Goal: Task Accomplishment & Management: Manage account settings

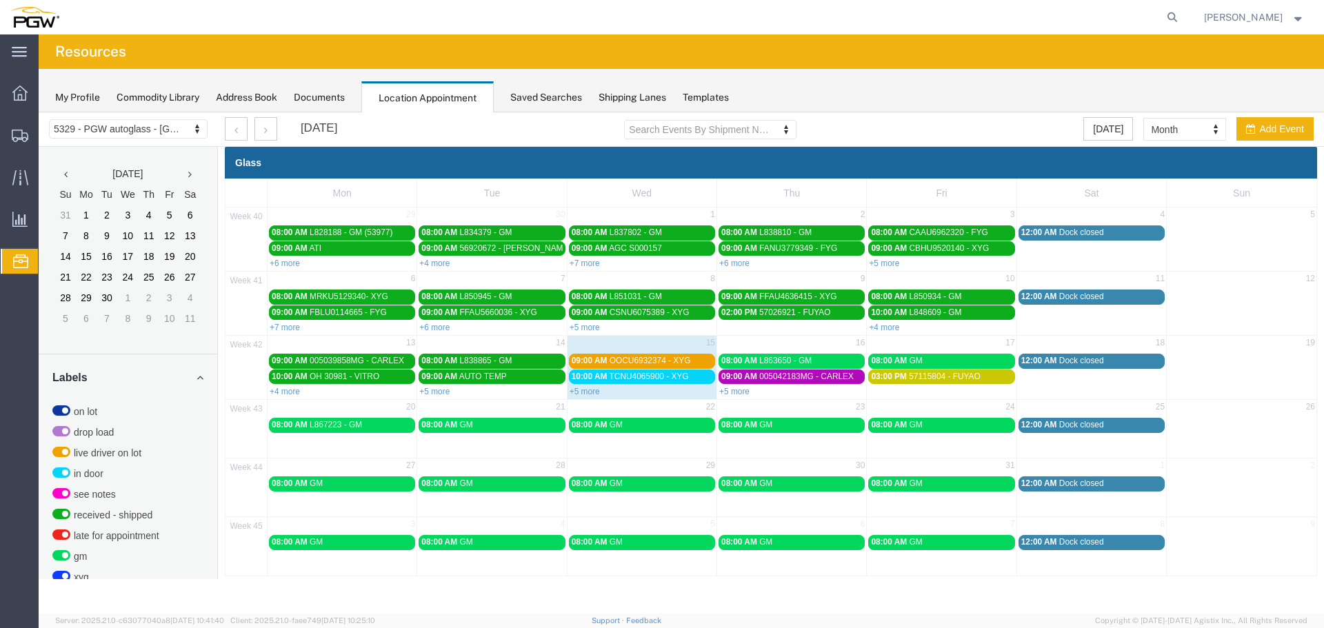
scroll to position [348, 0]
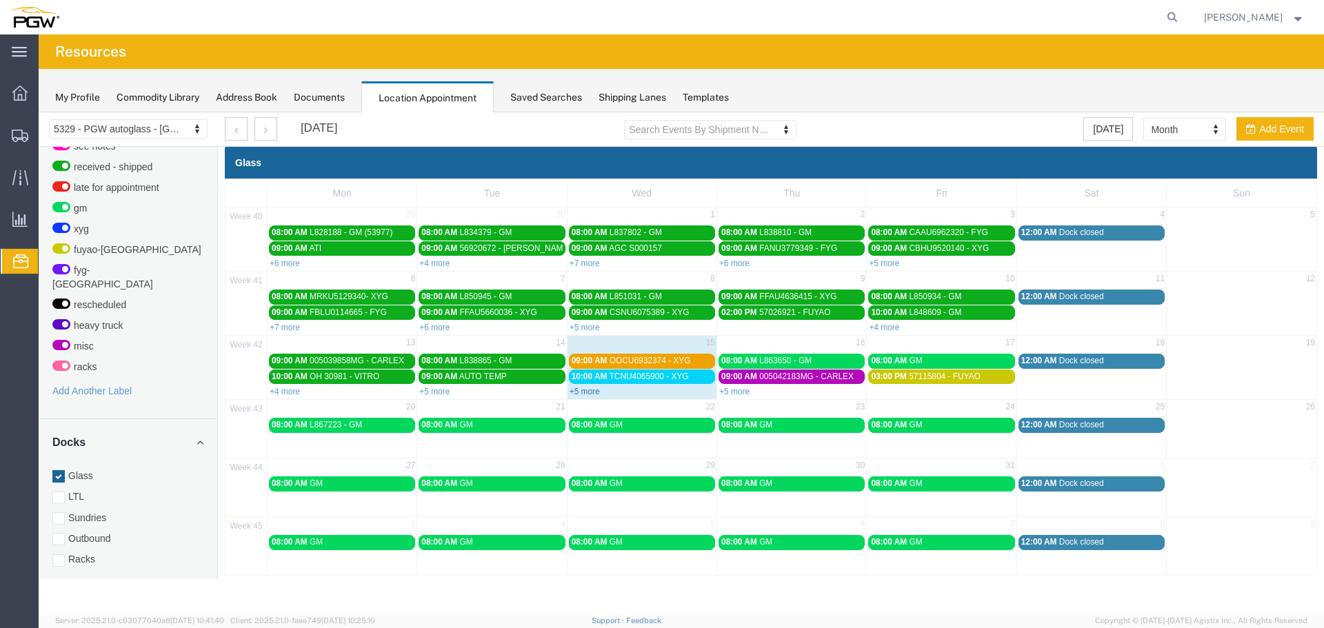
click at [585, 390] on link "+5 more" at bounding box center [585, 392] width 30 height 10
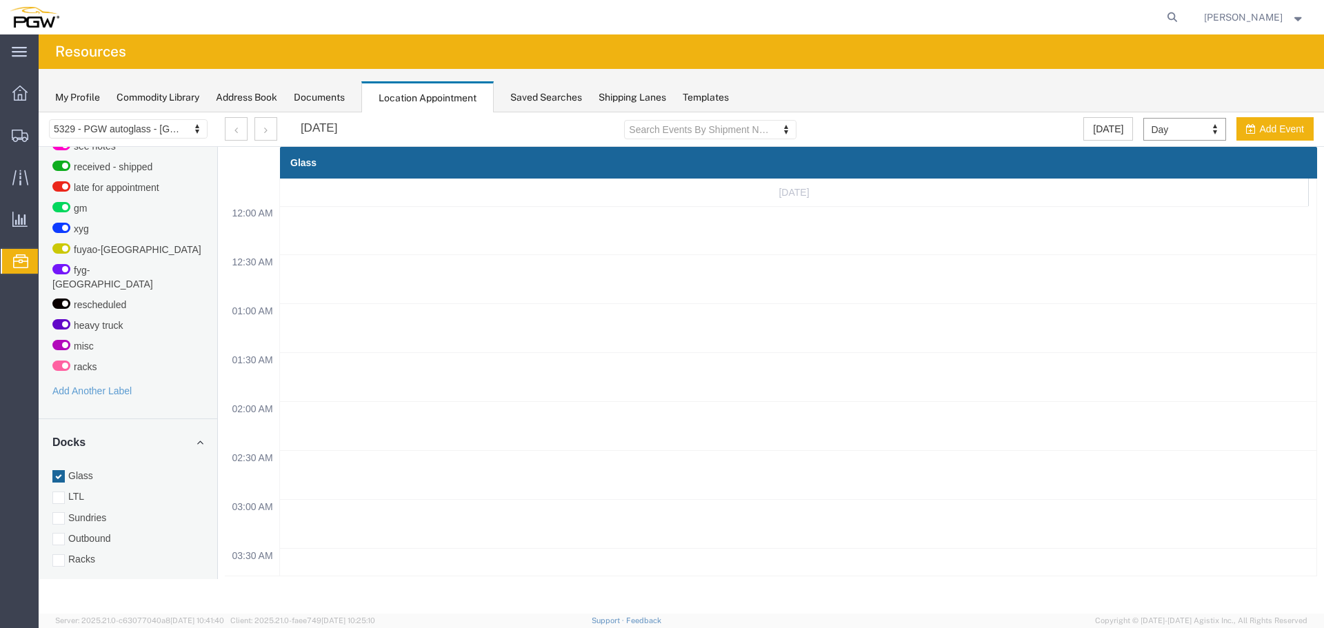
scroll to position [588, 0]
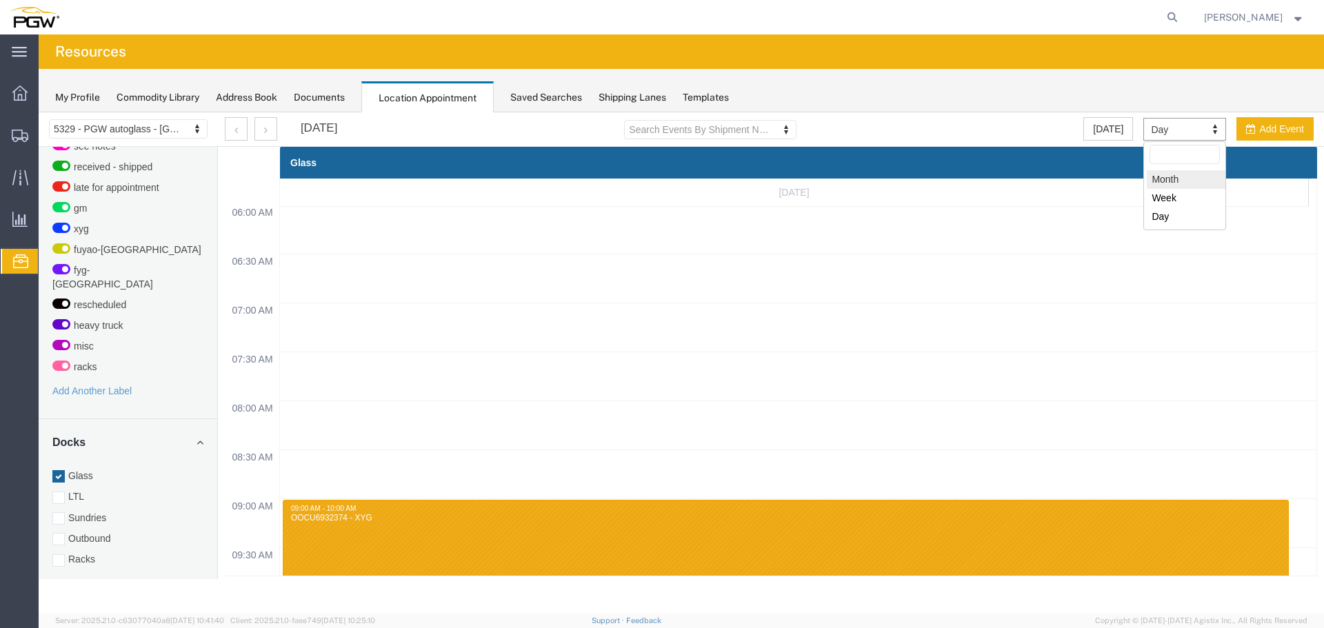
select select "month"
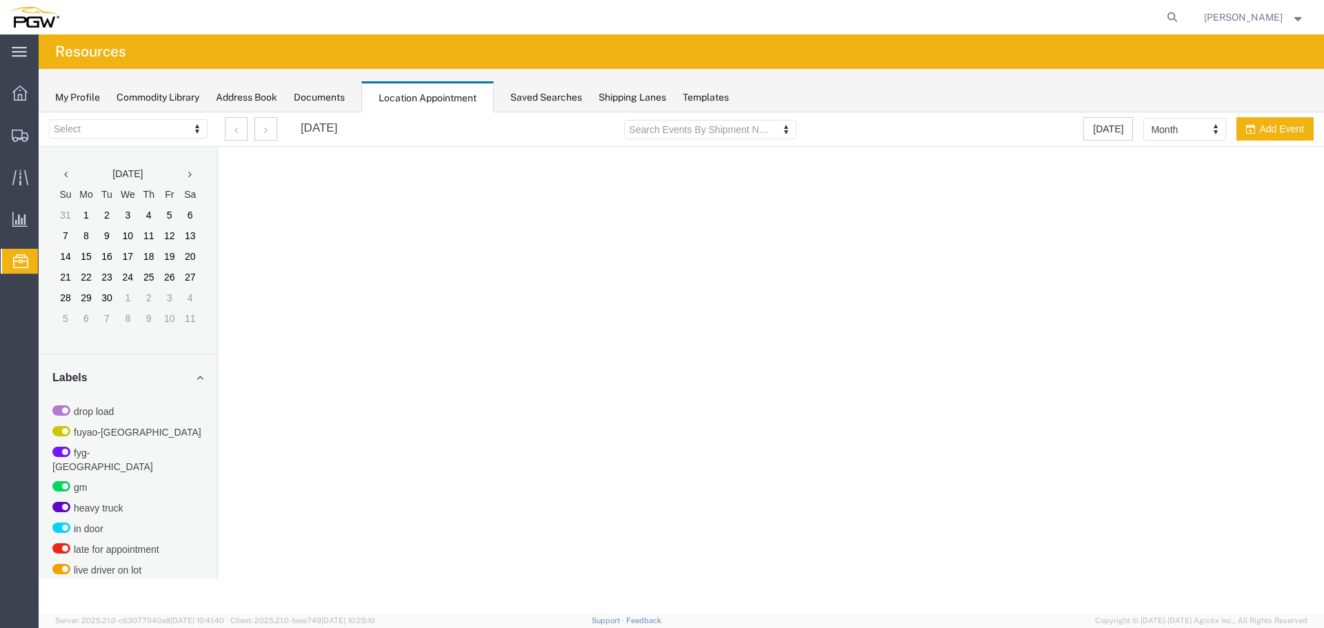
select select "28253"
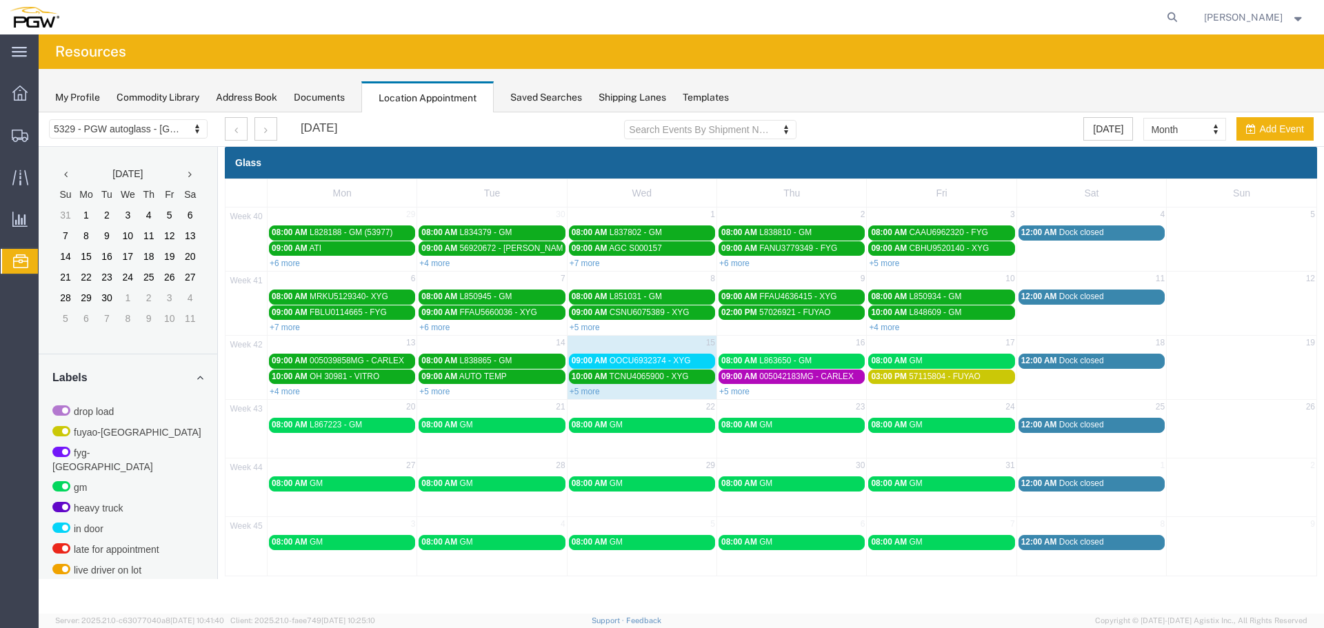
click at [590, 394] on link "+5 more" at bounding box center [585, 392] width 30 height 10
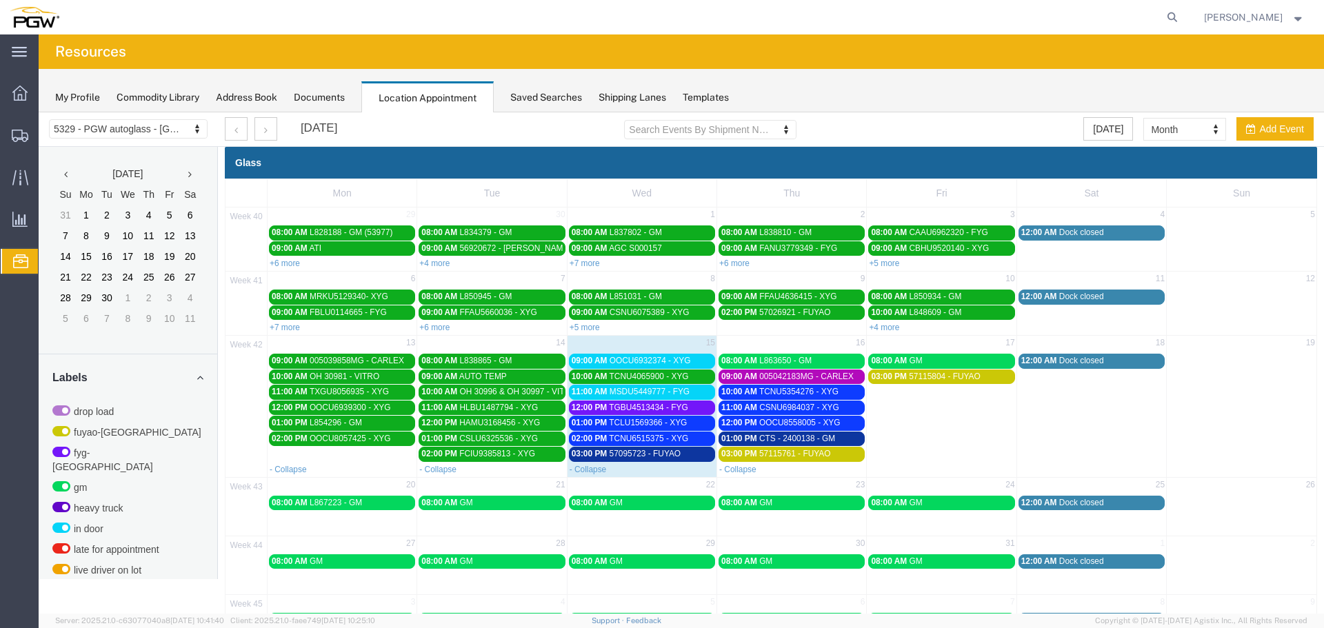
drag, startPoint x: 624, startPoint y: 390, endPoint x: 1202, endPoint y: 402, distance: 577.4
click at [1222, 400] on td at bounding box center [1242, 406] width 150 height 109
select select "1"
select select
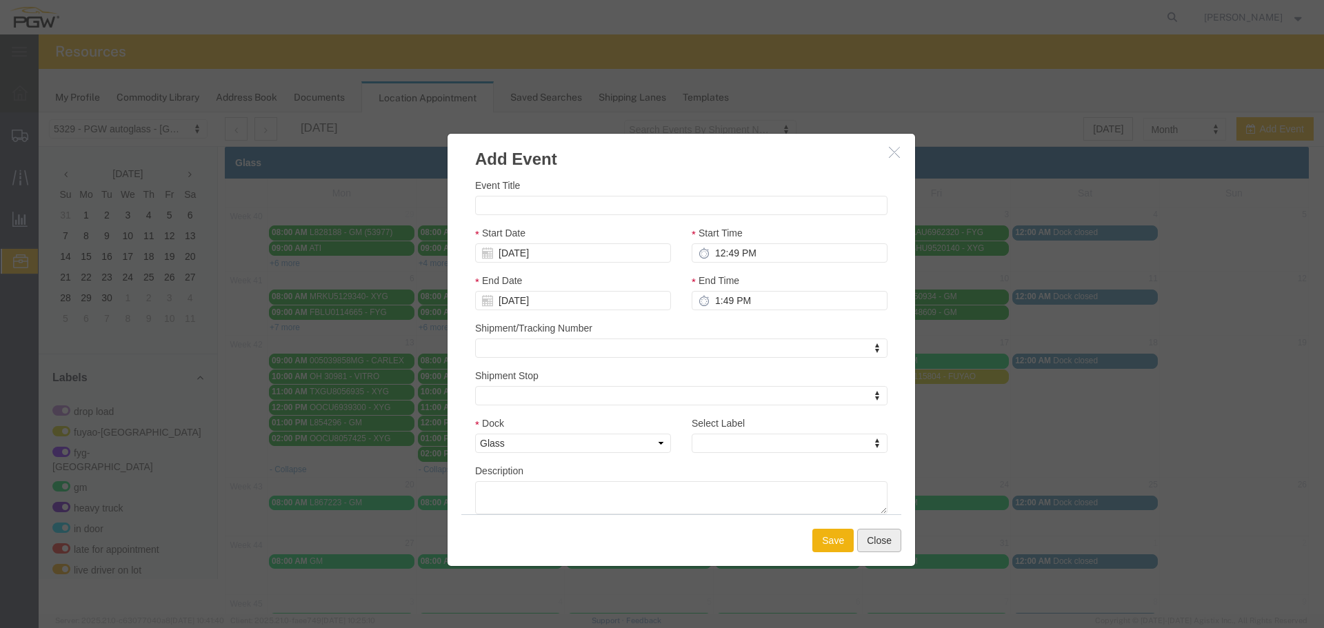
click at [879, 539] on button "Close" at bounding box center [879, 540] width 44 height 23
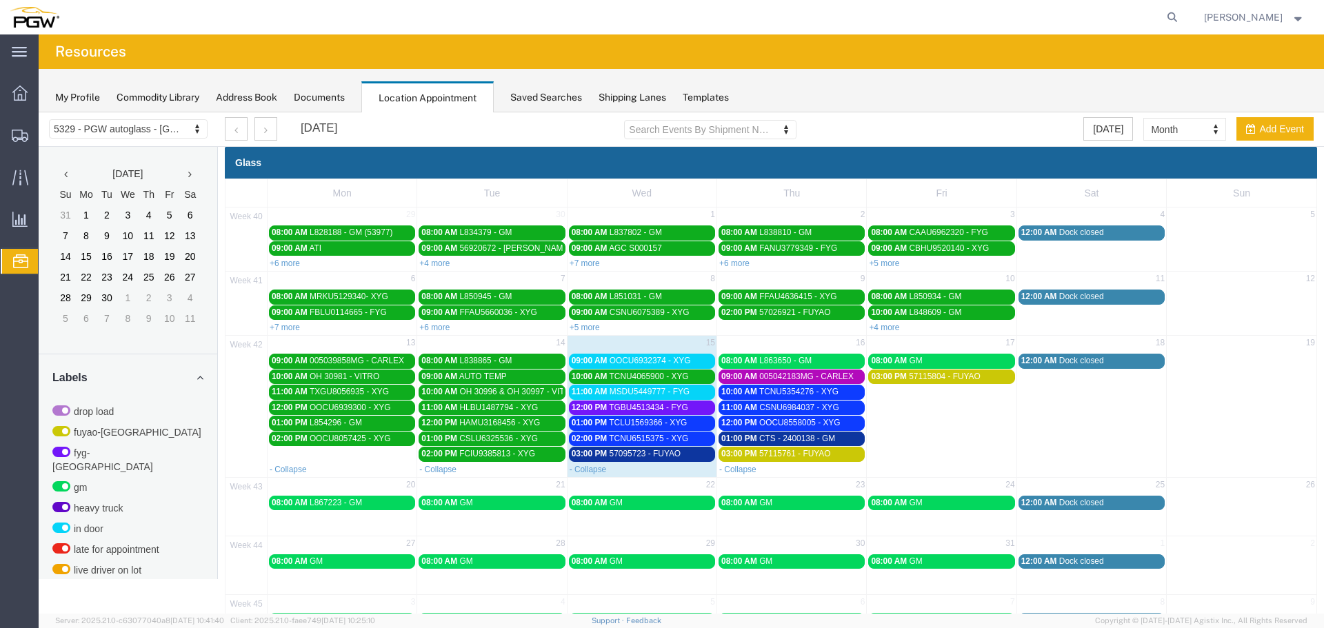
click at [635, 385] on link "11:00 AM MSDU5449777 - FYG" at bounding box center [642, 392] width 146 height 14
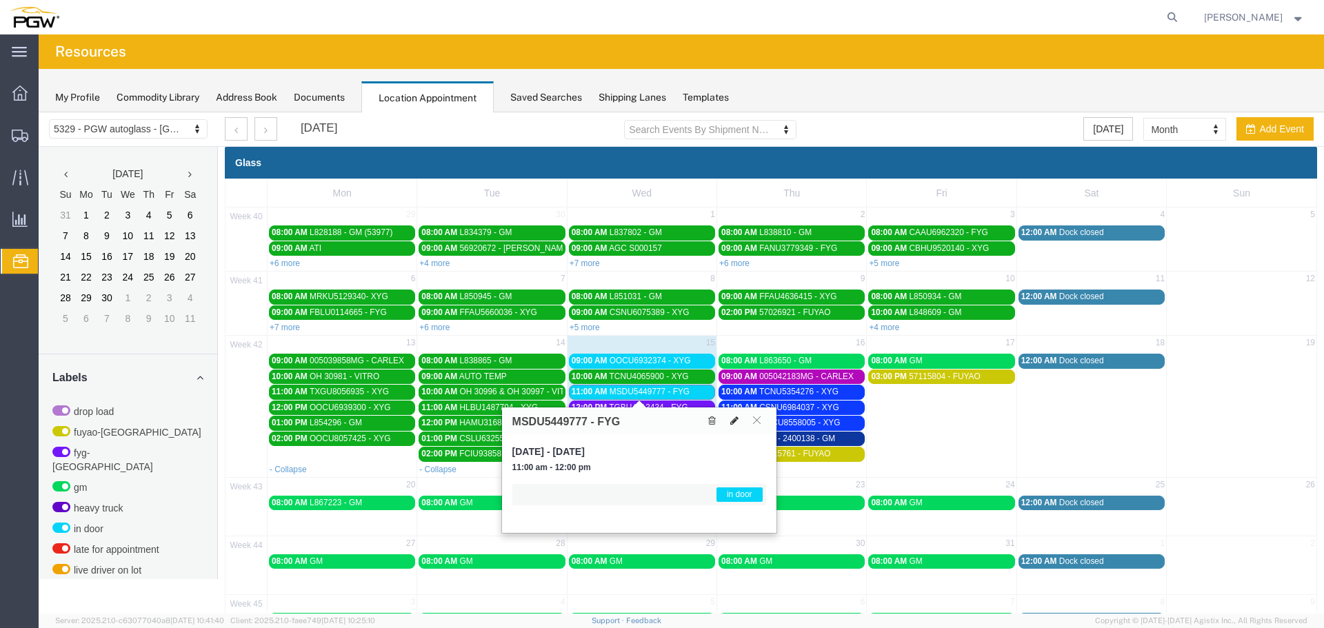
click at [733, 423] on icon at bounding box center [734, 421] width 8 height 10
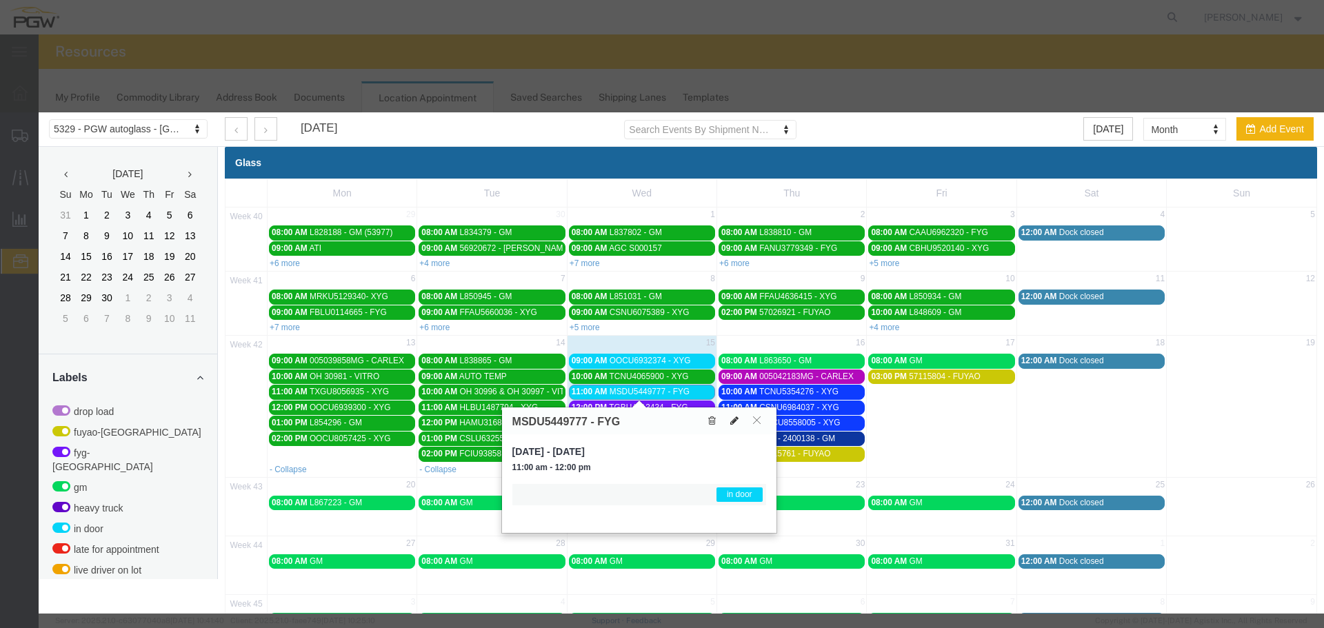
select select "1"
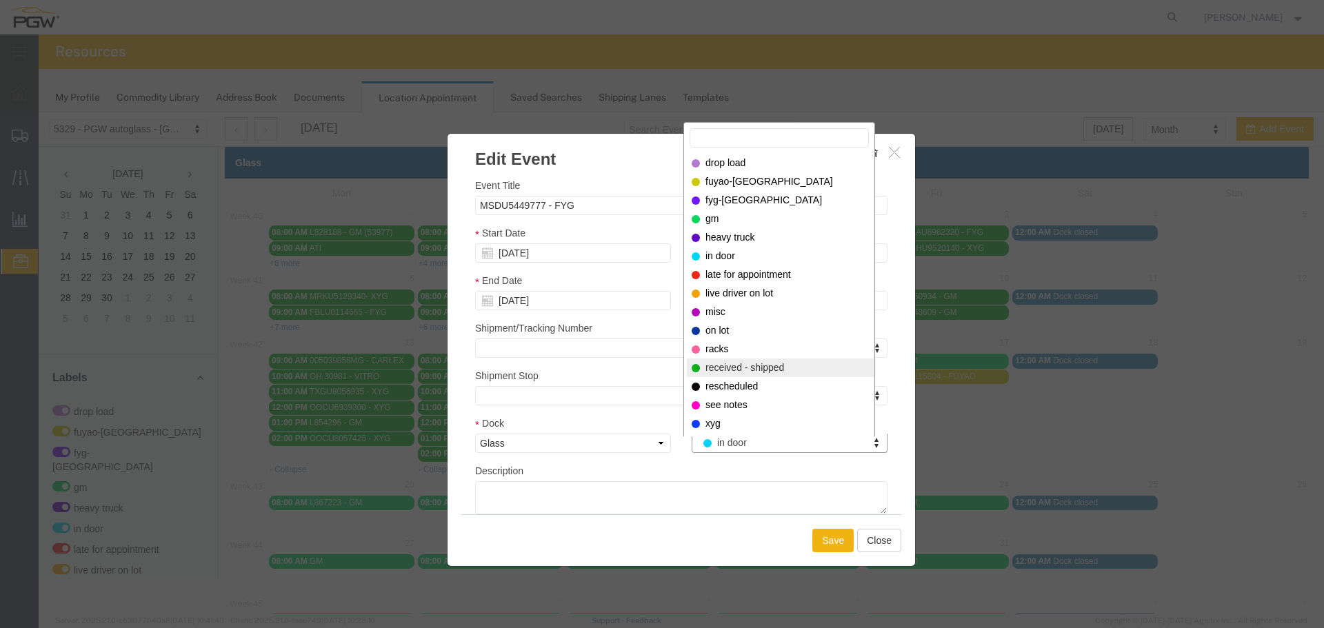
select select "200"
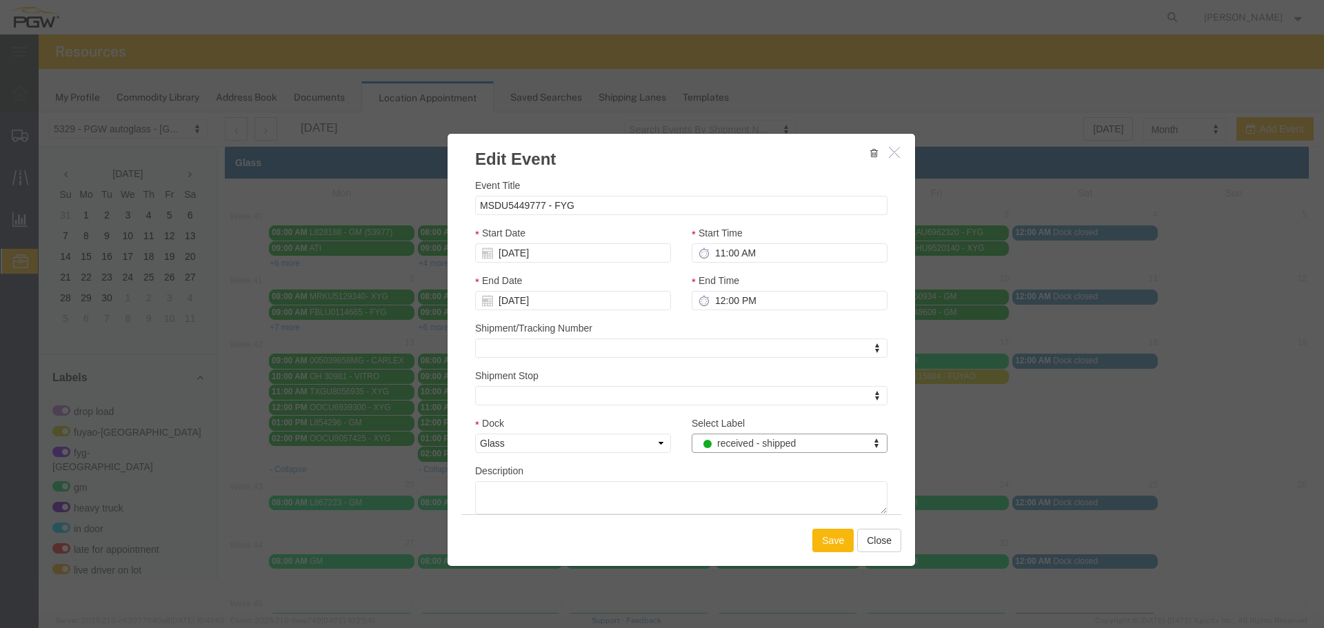
click at [828, 536] on button "Save" at bounding box center [832, 540] width 41 height 23
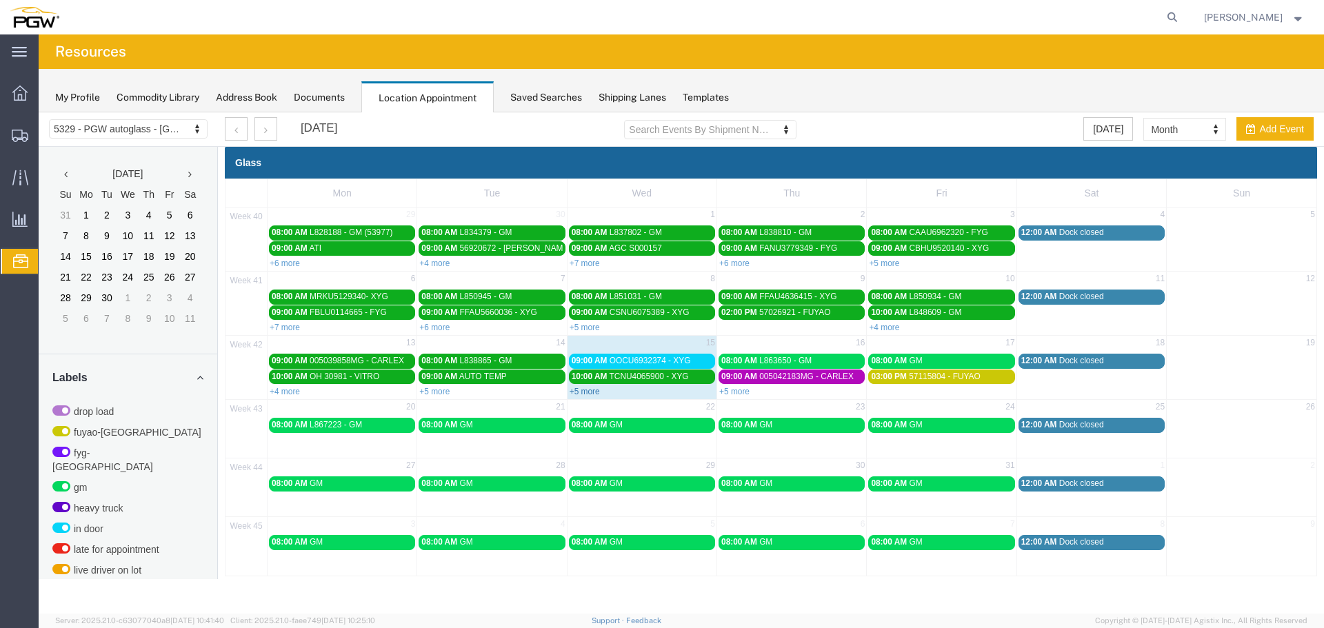
click at [586, 387] on link "+5 more" at bounding box center [585, 392] width 30 height 10
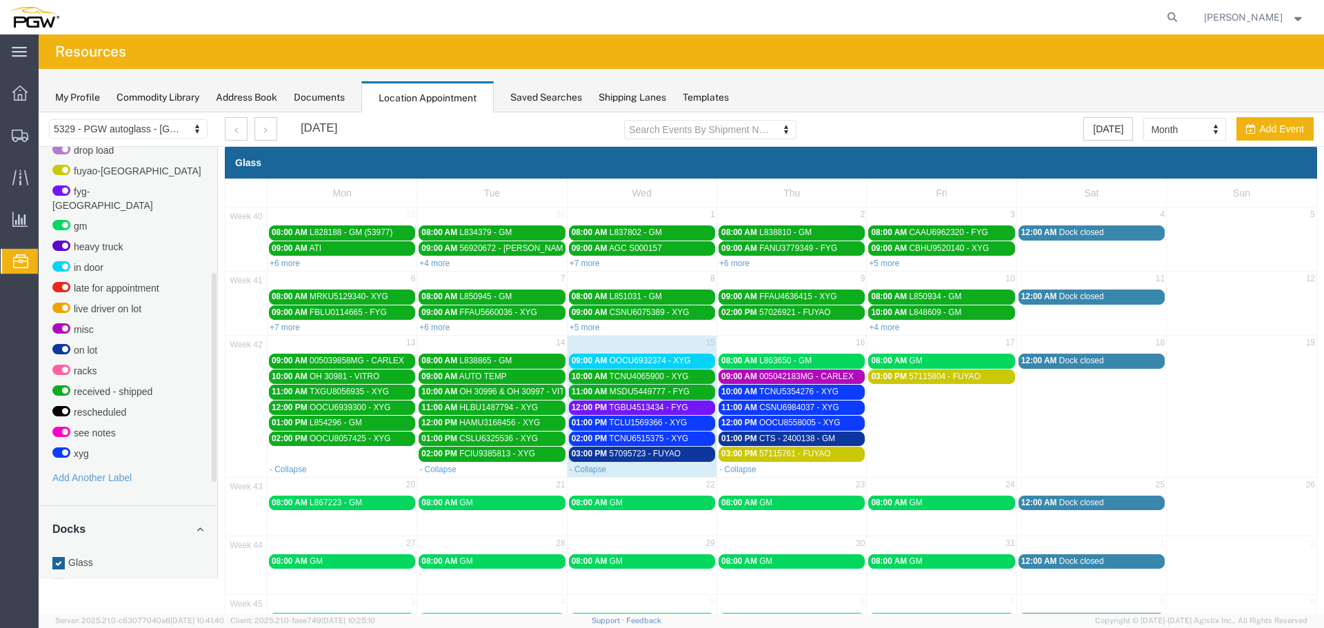
scroll to position [436, 0]
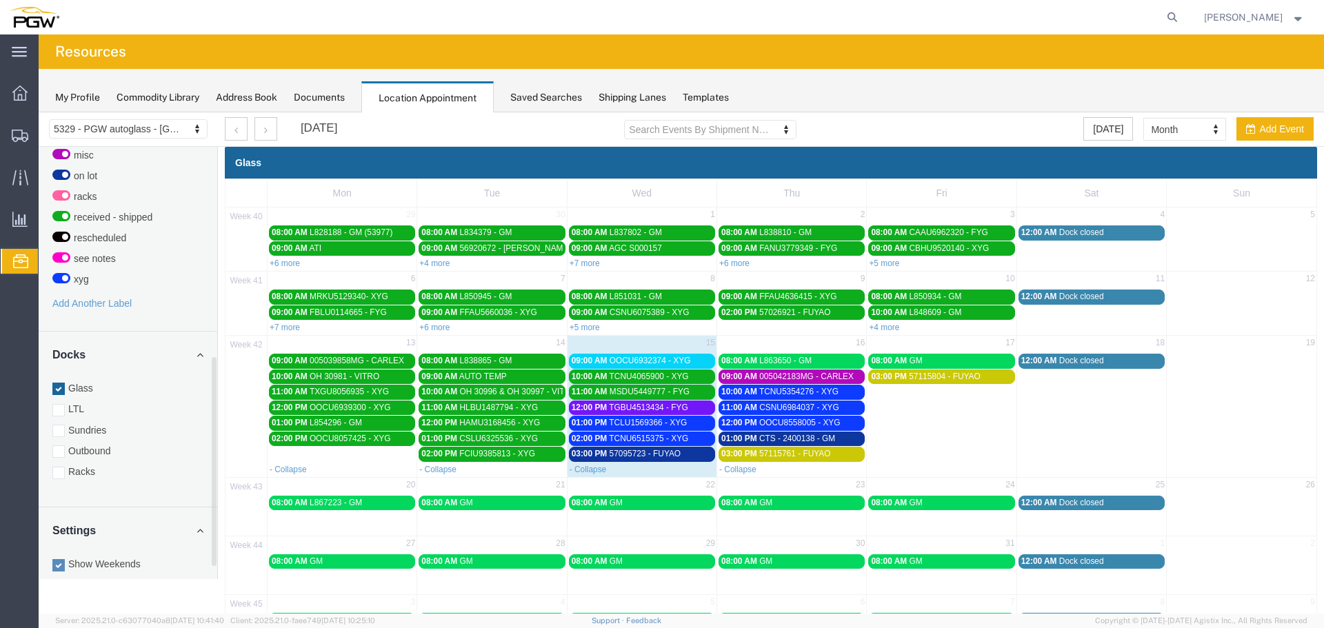
click at [58, 467] on div at bounding box center [58, 473] width 12 height 12
click at [39, 112] on input "Racks" at bounding box center [39, 112] width 0 height 0
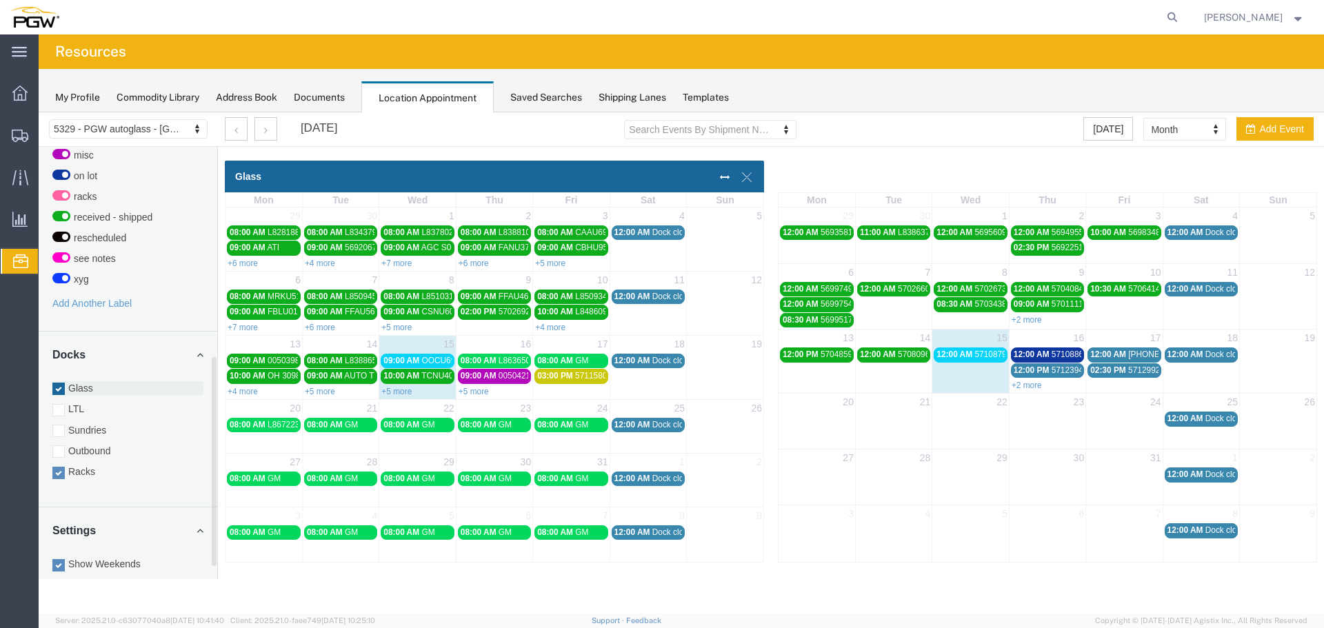
click at [61, 383] on div at bounding box center [58, 389] width 12 height 12
click at [39, 112] on input "Glass" at bounding box center [39, 112] width 0 height 0
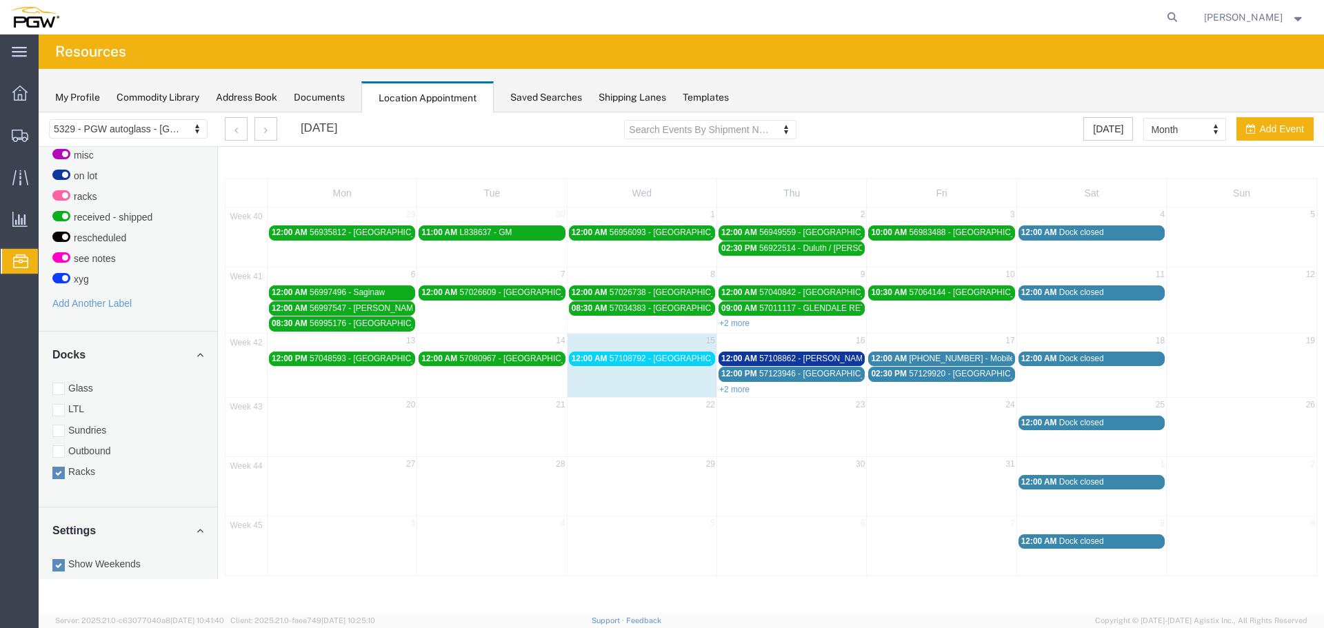
click at [655, 358] on span "57108792 - Pensacola / Knoxville" at bounding box center [720, 359] width 221 height 10
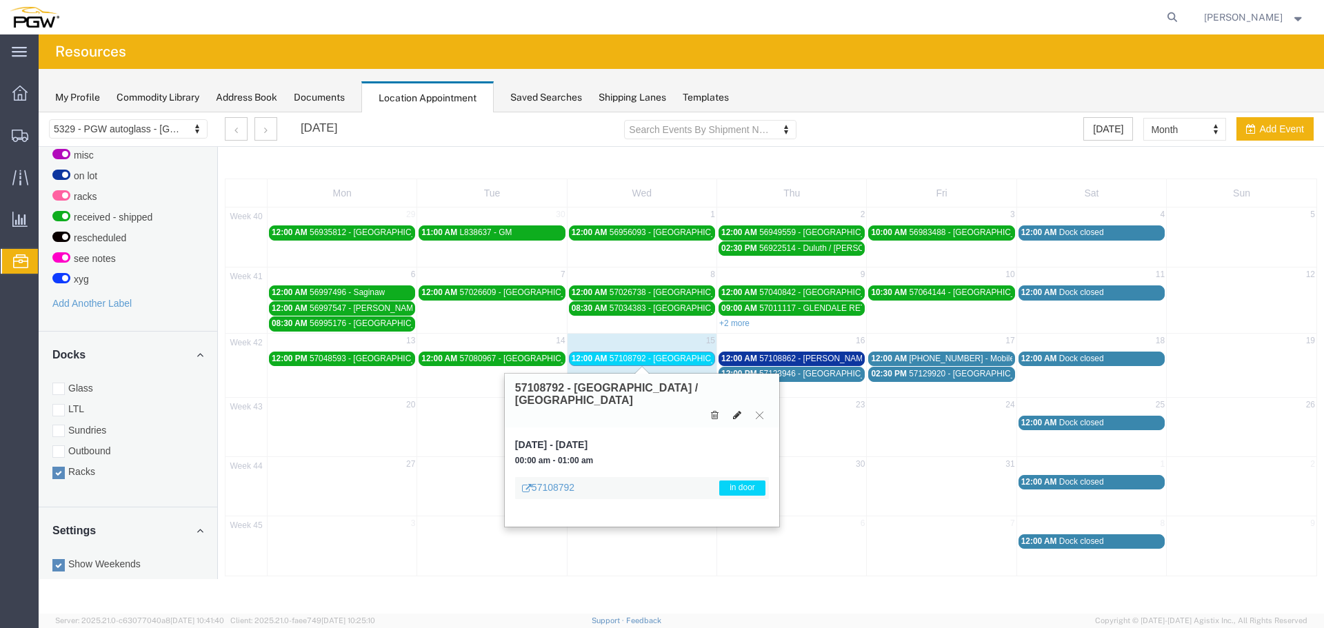
click at [737, 410] on icon at bounding box center [737, 415] width 8 height 10
select select "3"
select select "220"
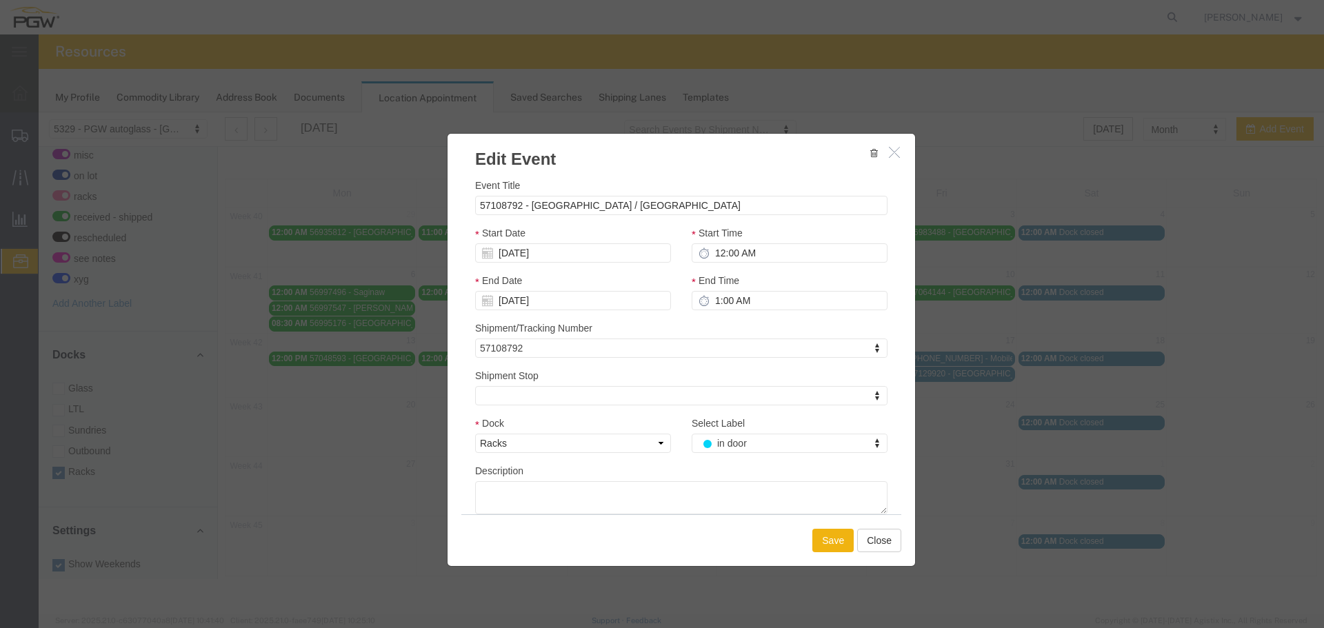
select select
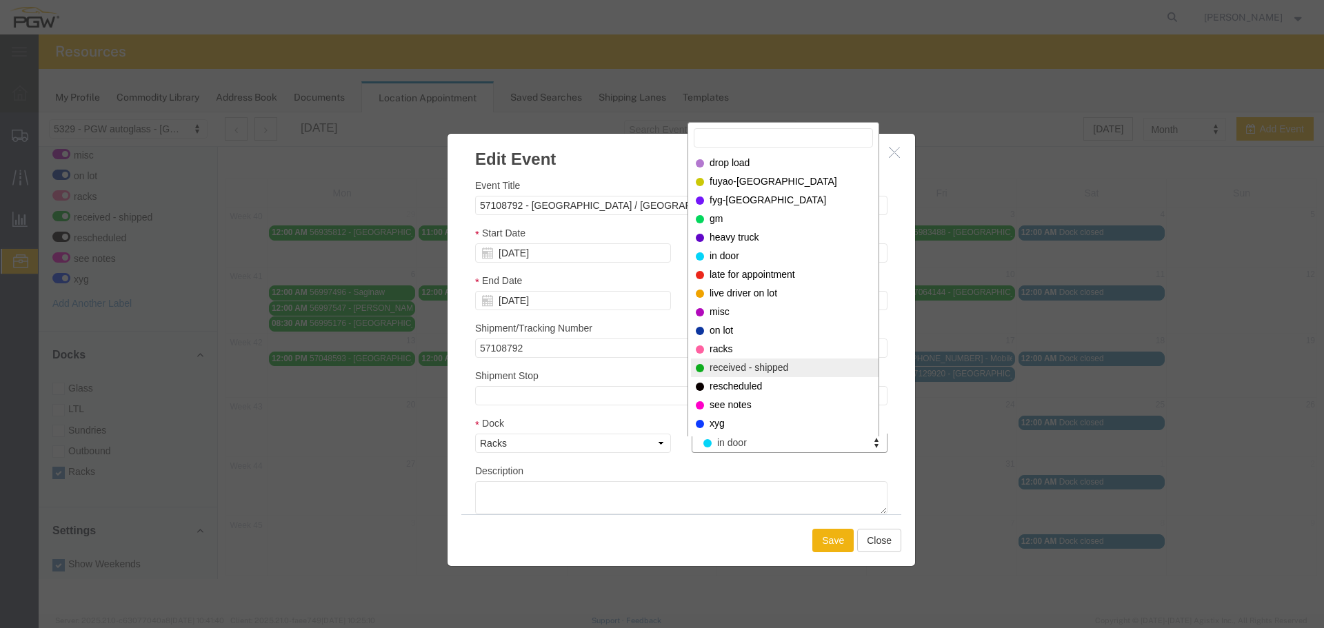
select select "200"
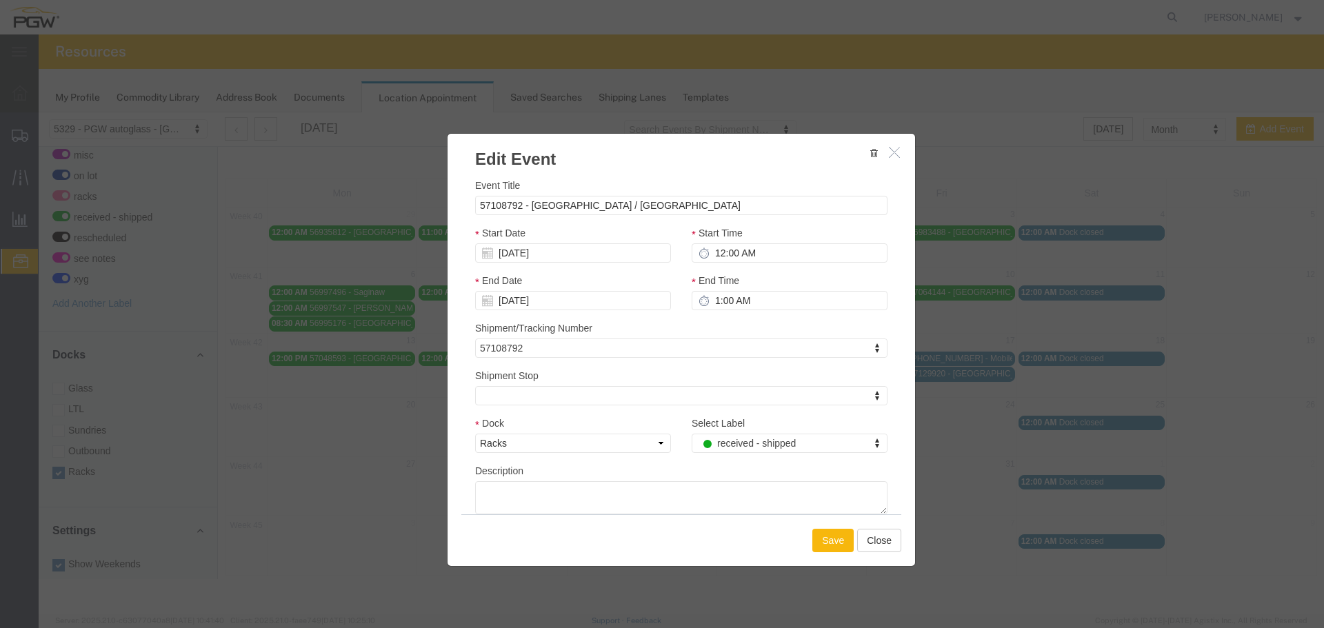
click at [834, 541] on button "Save" at bounding box center [832, 540] width 41 height 23
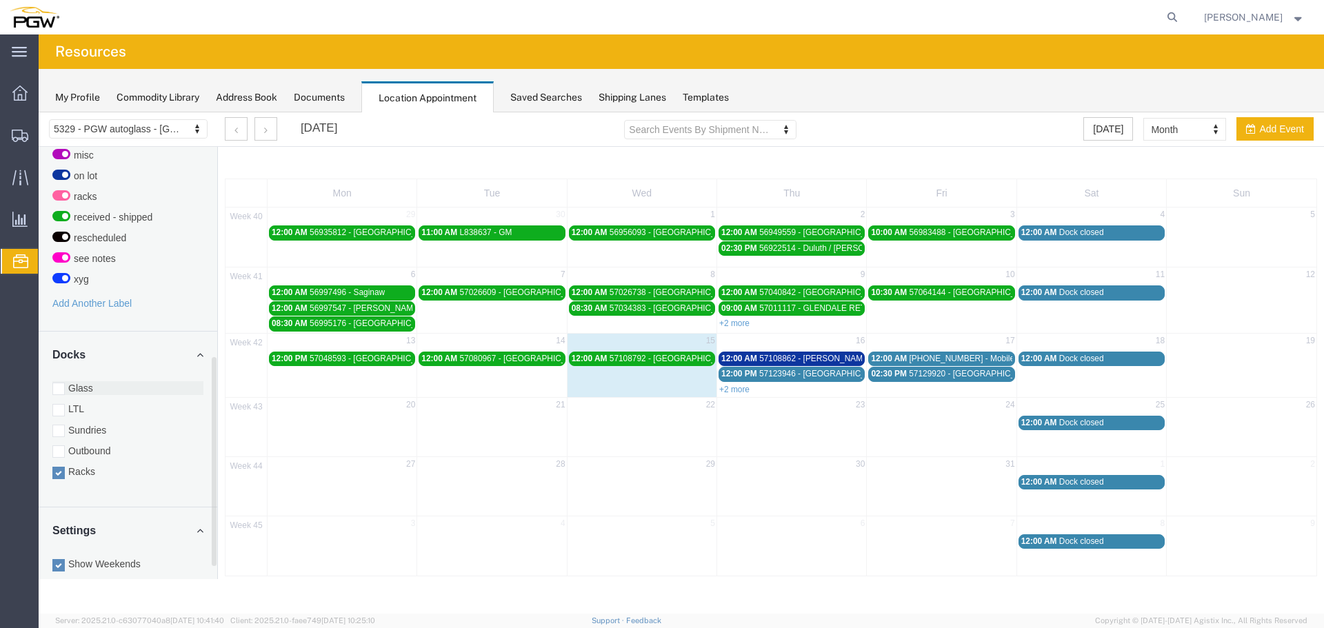
click at [61, 383] on div at bounding box center [58, 389] width 12 height 12
click at [39, 112] on input "Glass" at bounding box center [39, 112] width 0 height 0
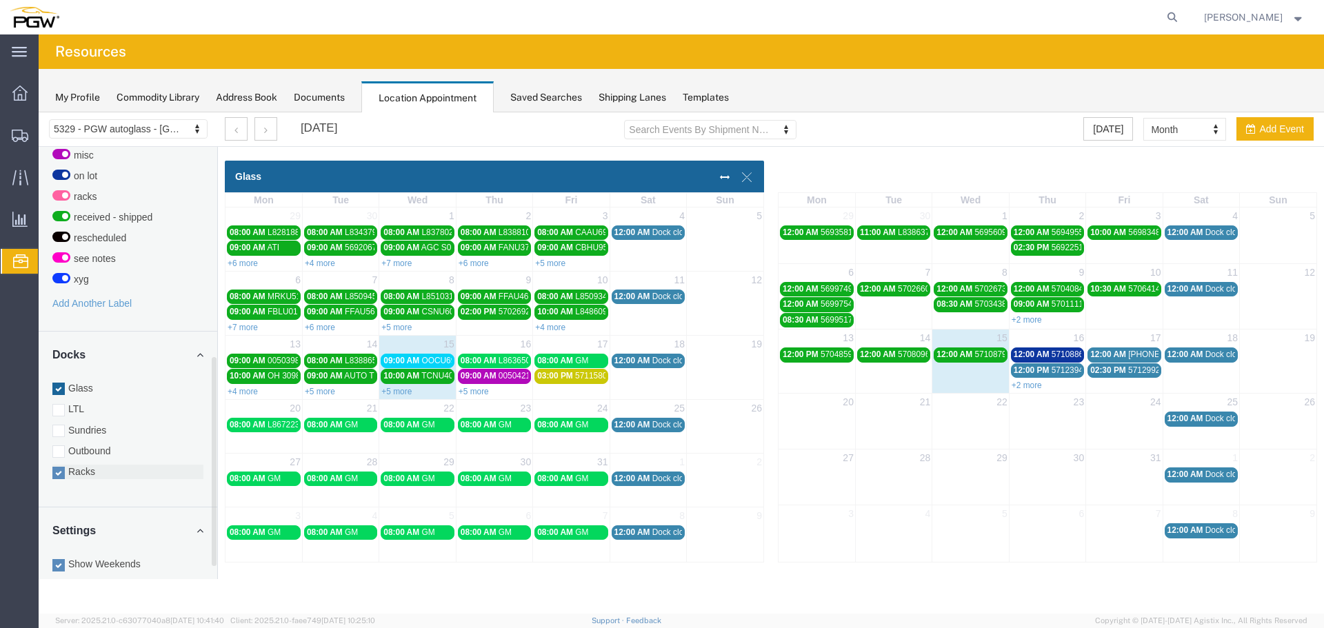
click at [60, 467] on div at bounding box center [58, 473] width 12 height 12
click at [39, 112] on input "Racks" at bounding box center [39, 112] width 0 height 0
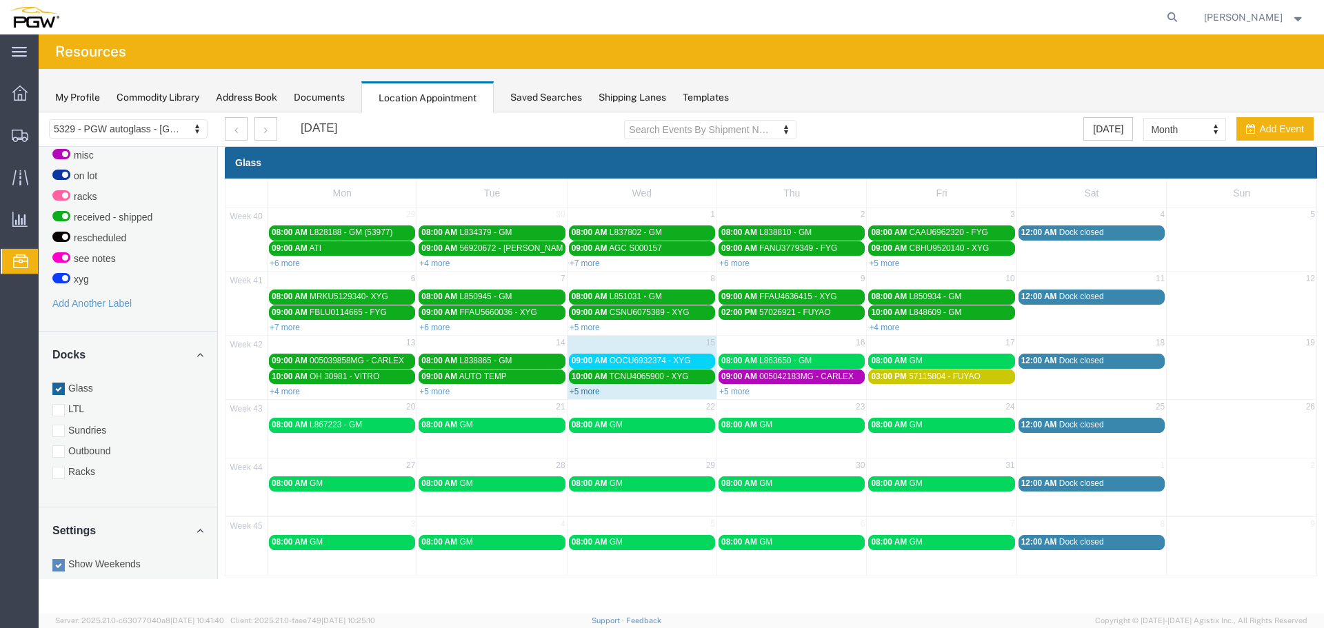
click at [599, 391] on link "+5 more" at bounding box center [585, 392] width 30 height 10
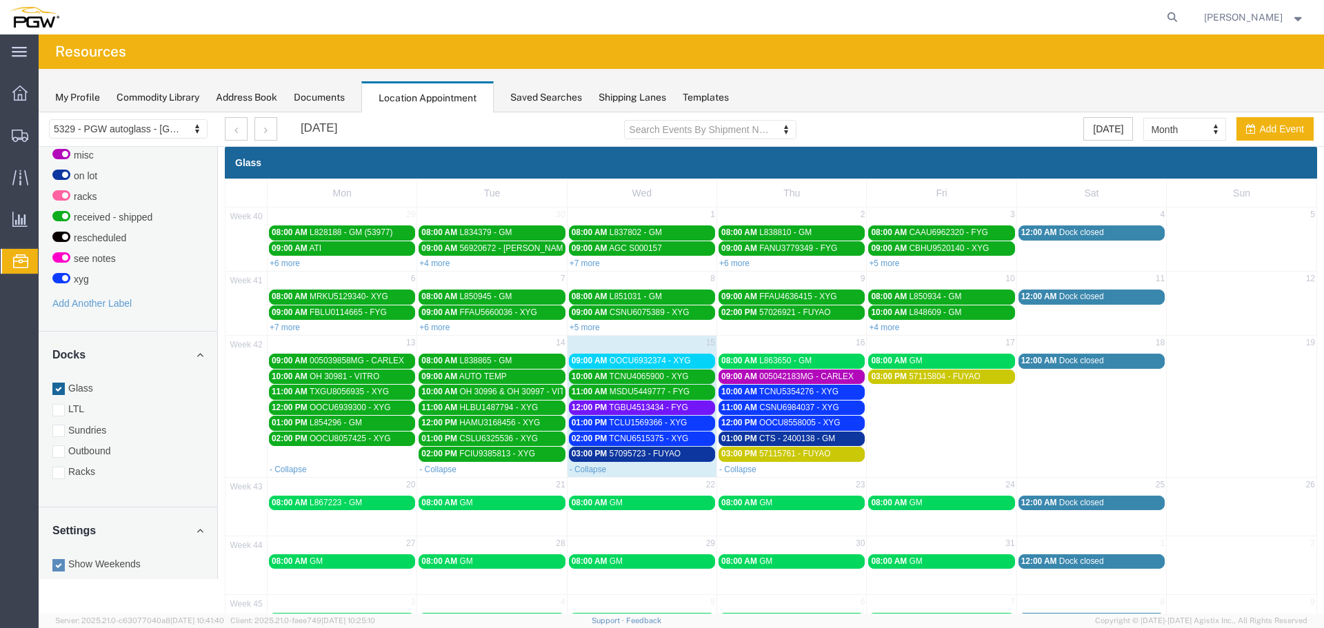
click at [630, 403] on span "TGBU4513434 - FYG" at bounding box center [648, 408] width 79 height 10
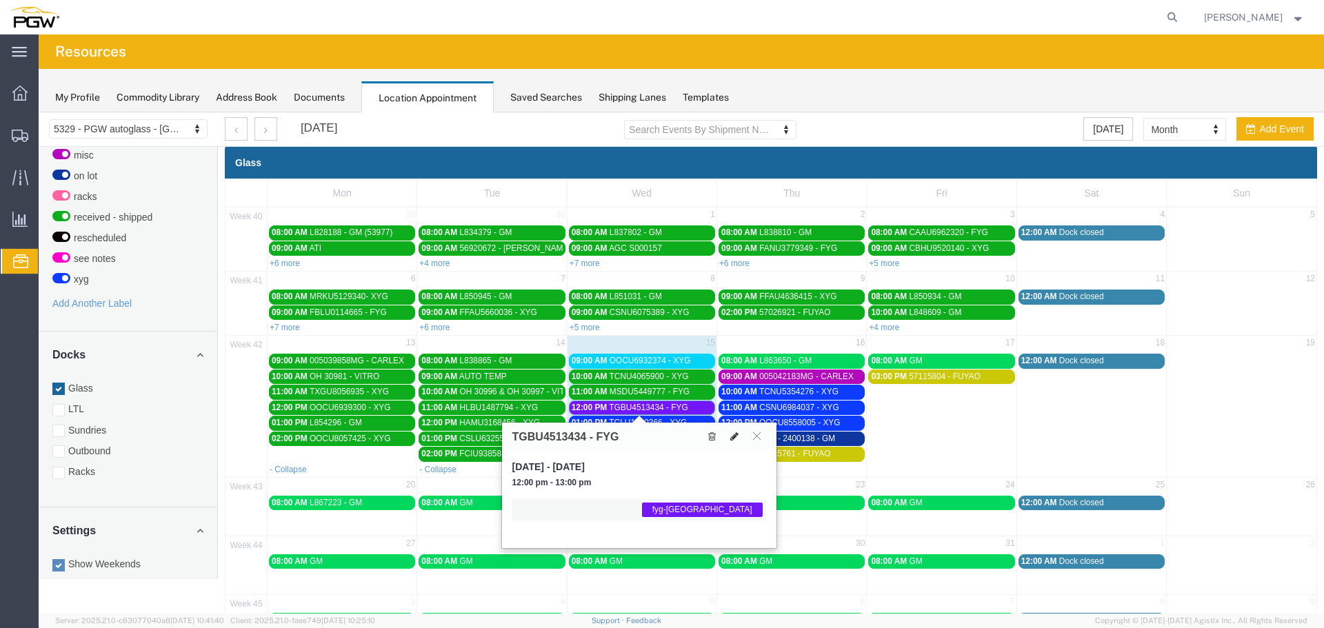
click at [734, 435] on icon at bounding box center [734, 437] width 8 height 10
select select "1"
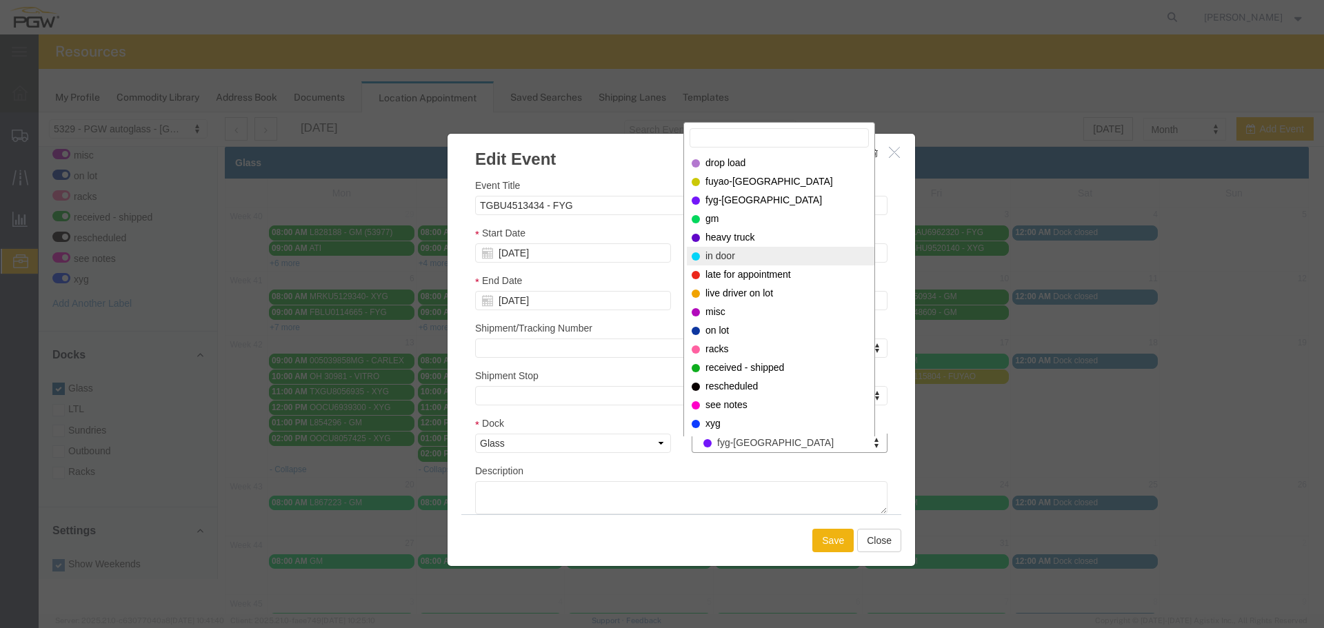
select select "220"
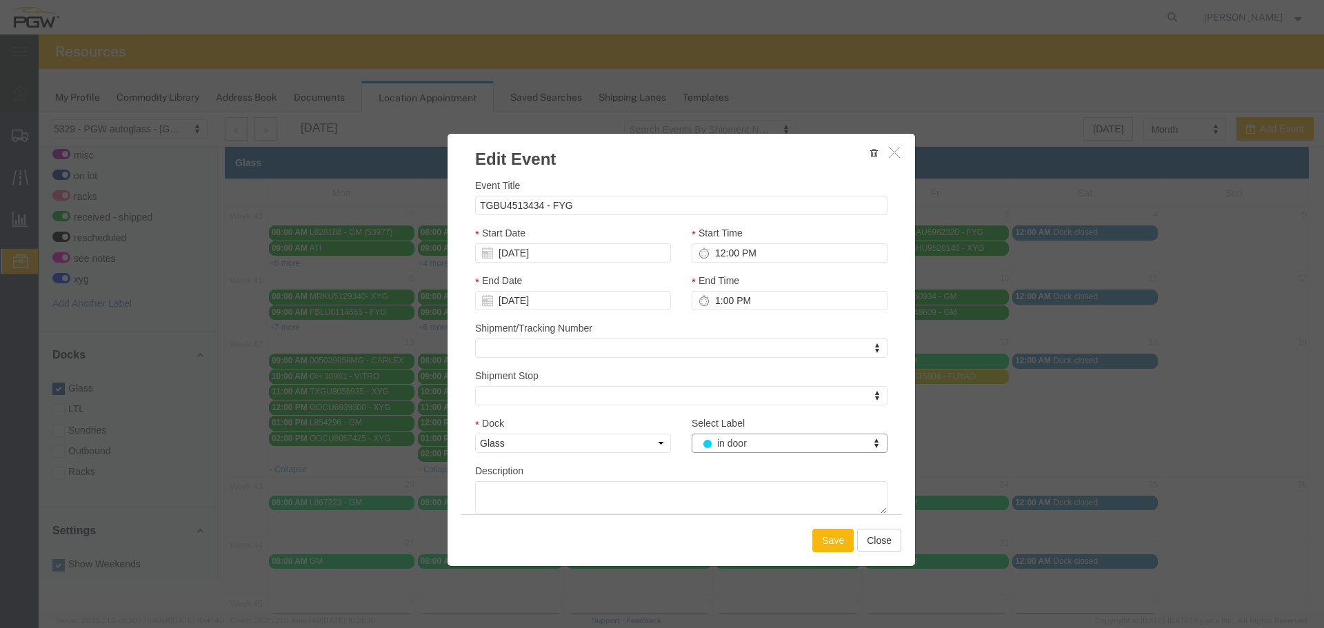
click at [833, 539] on button "Save" at bounding box center [832, 540] width 41 height 23
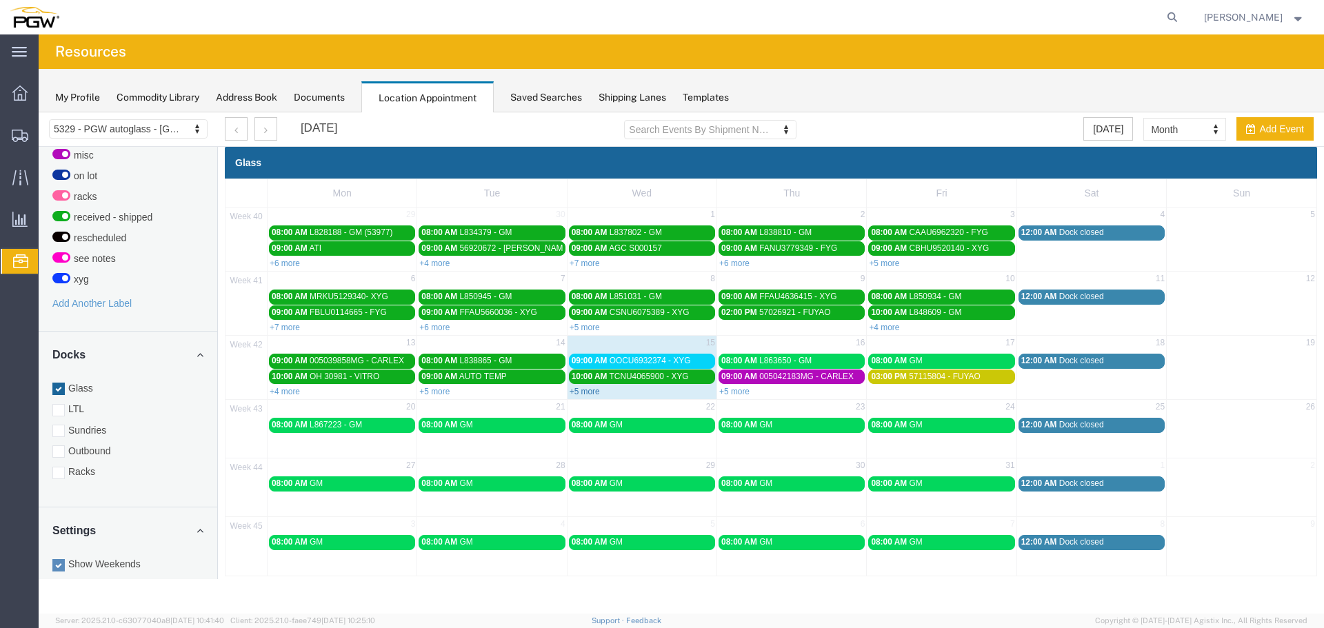
click at [586, 392] on link "+5 more" at bounding box center [585, 392] width 30 height 10
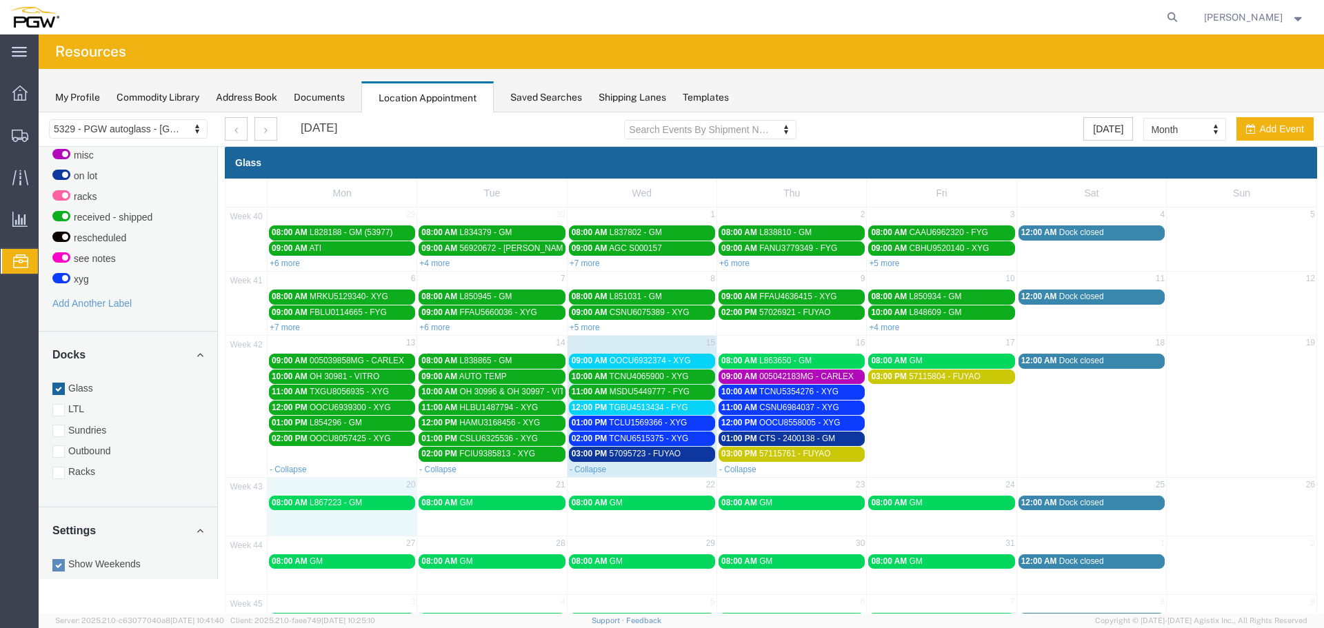
click at [354, 524] on div "43 20 21 22 23 24 25 26 08:00 AM L867223 - GM 08:00 AM GM 08:00 AM GM 08:00 AM …" at bounding box center [771, 506] width 1091 height 59
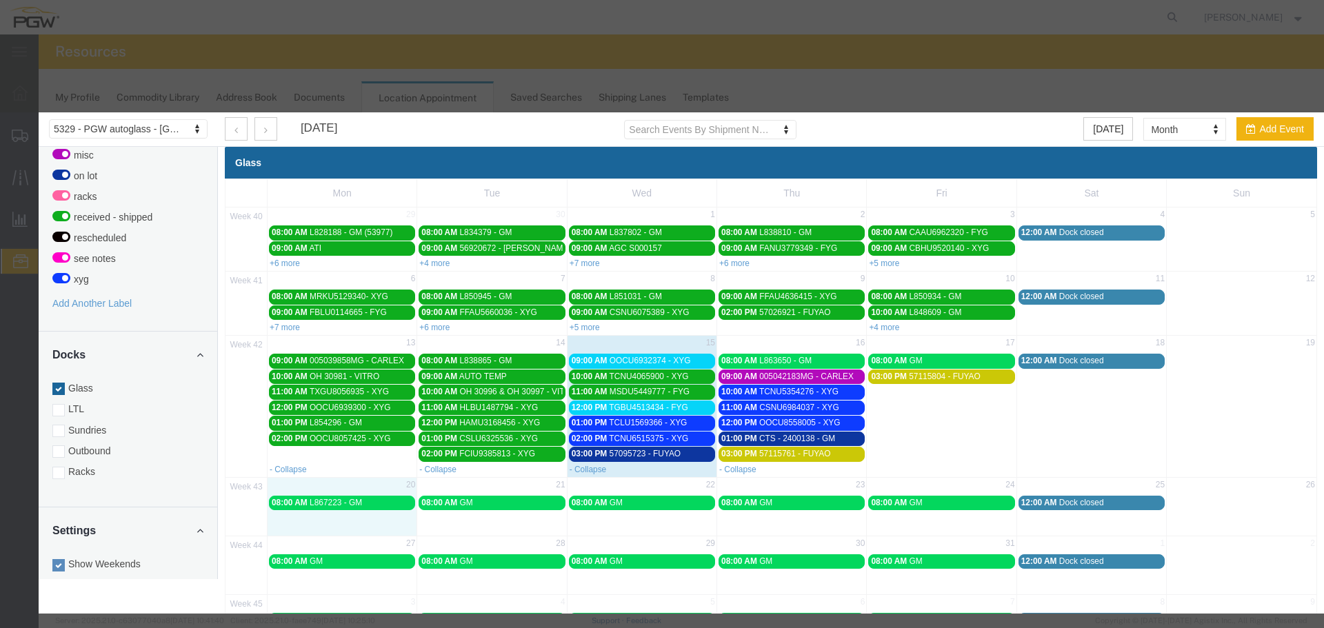
select select "1"
select select
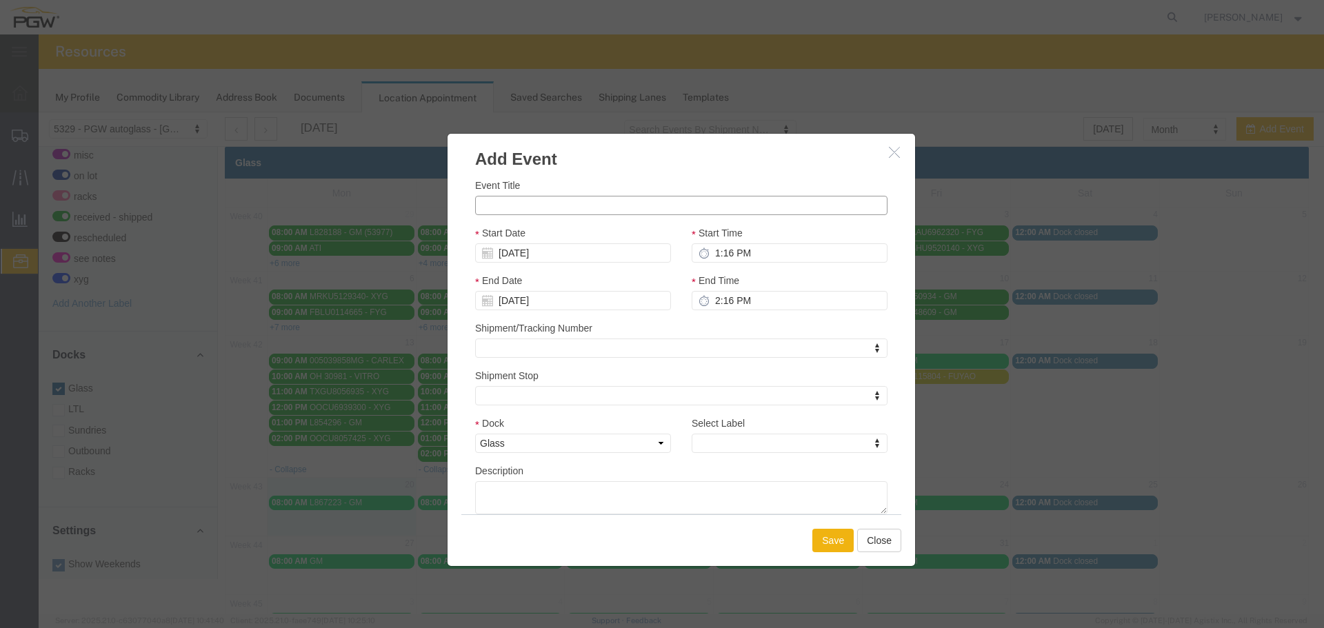
click at [553, 198] on input "Event Title" at bounding box center [681, 205] width 412 height 19
paste input "L872388"
type input "L872388 - GM"
click at [709, 250] on input "1:16 PM" at bounding box center [790, 252] width 196 height 19
type input "1:00 PM"
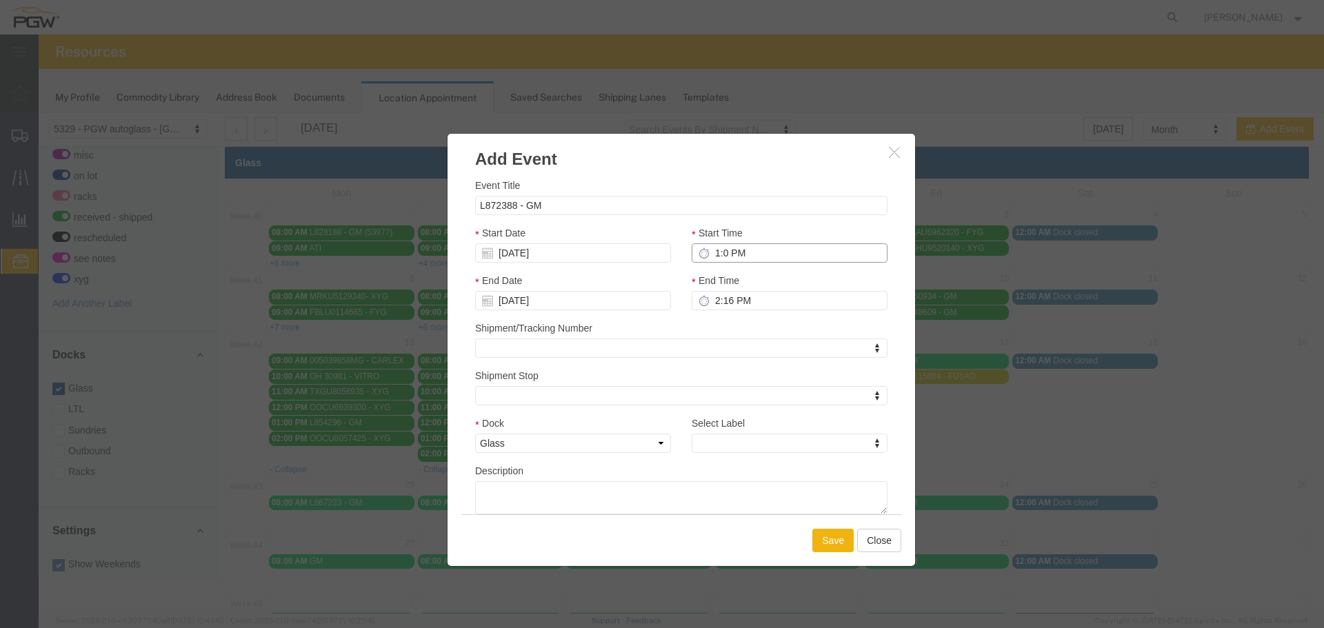
type input "2:00 PM"
type input "1:00 PM"
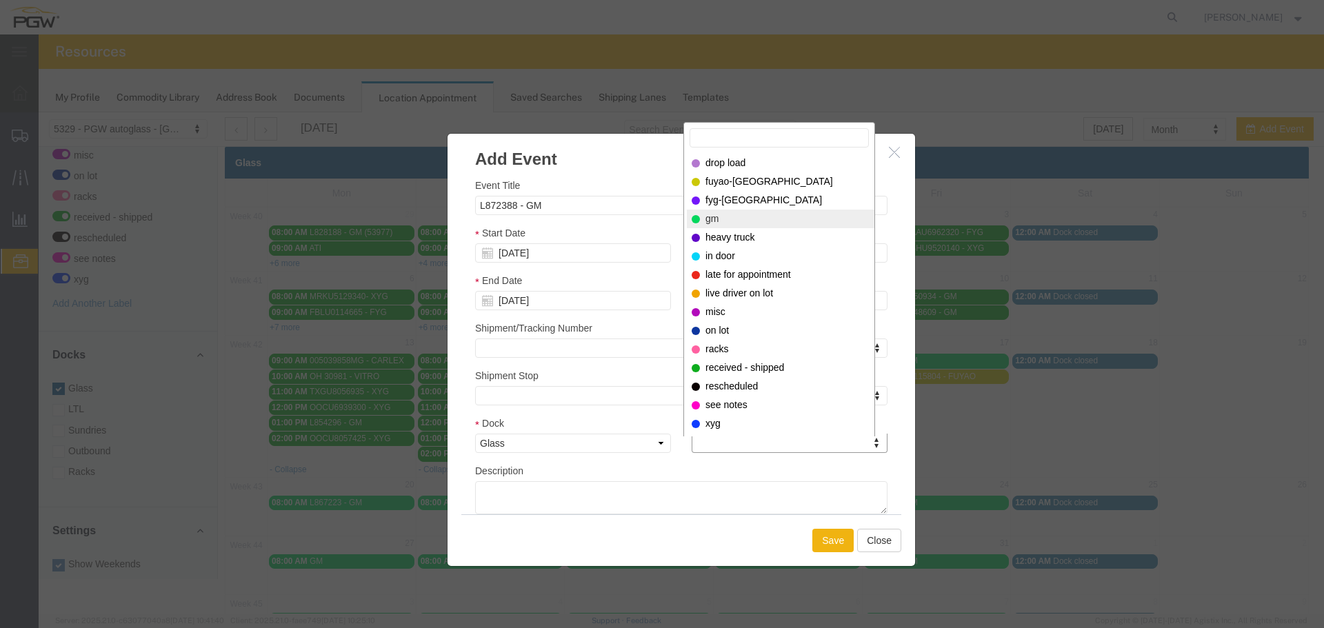
select select "340"
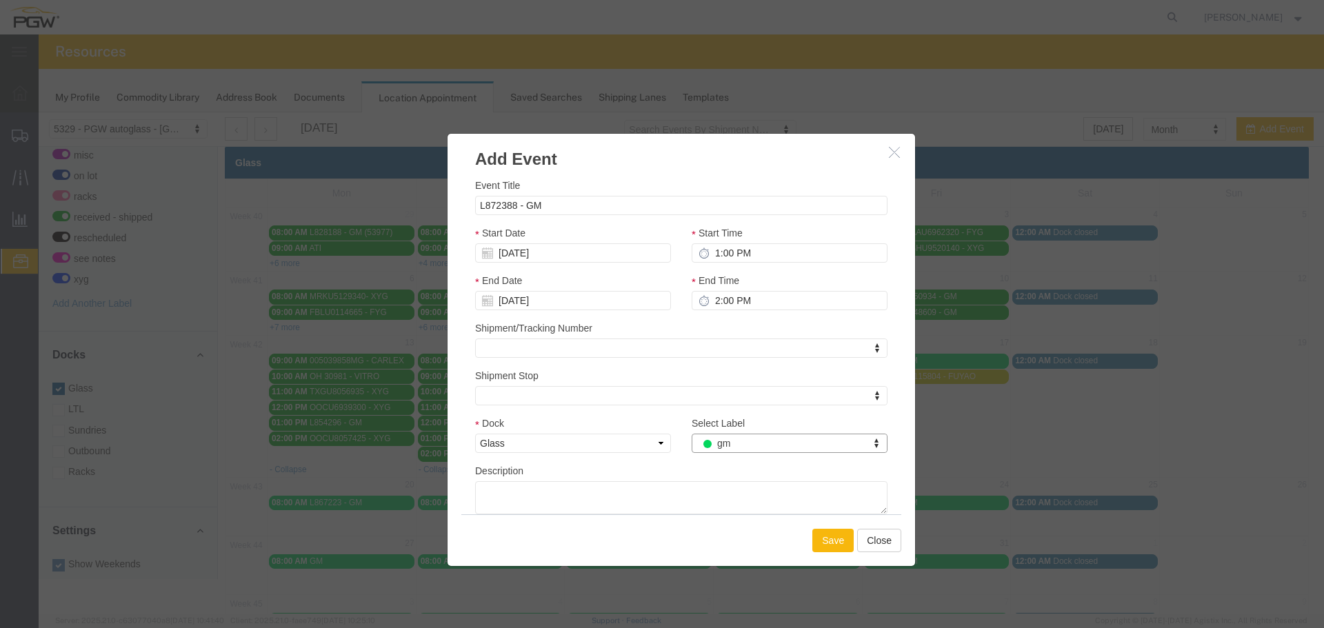
click at [821, 540] on button "Save" at bounding box center [832, 540] width 41 height 23
